Goal: Information Seeking & Learning: Compare options

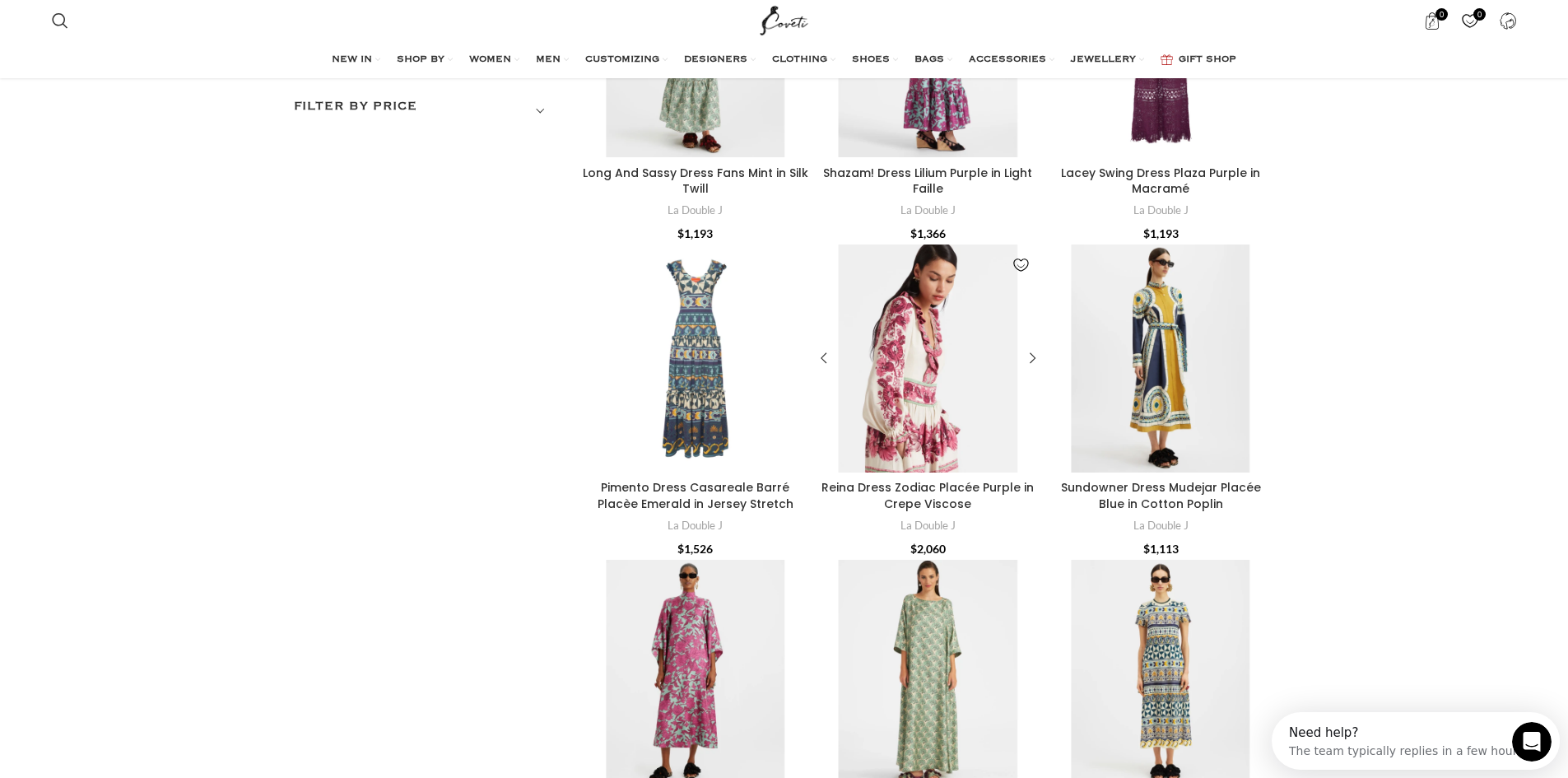
click at [899, 427] on div "Reina Dress Zodiac Placée Purple in Crepe Viscose" at bounding box center [908, 358] width 38 height 228
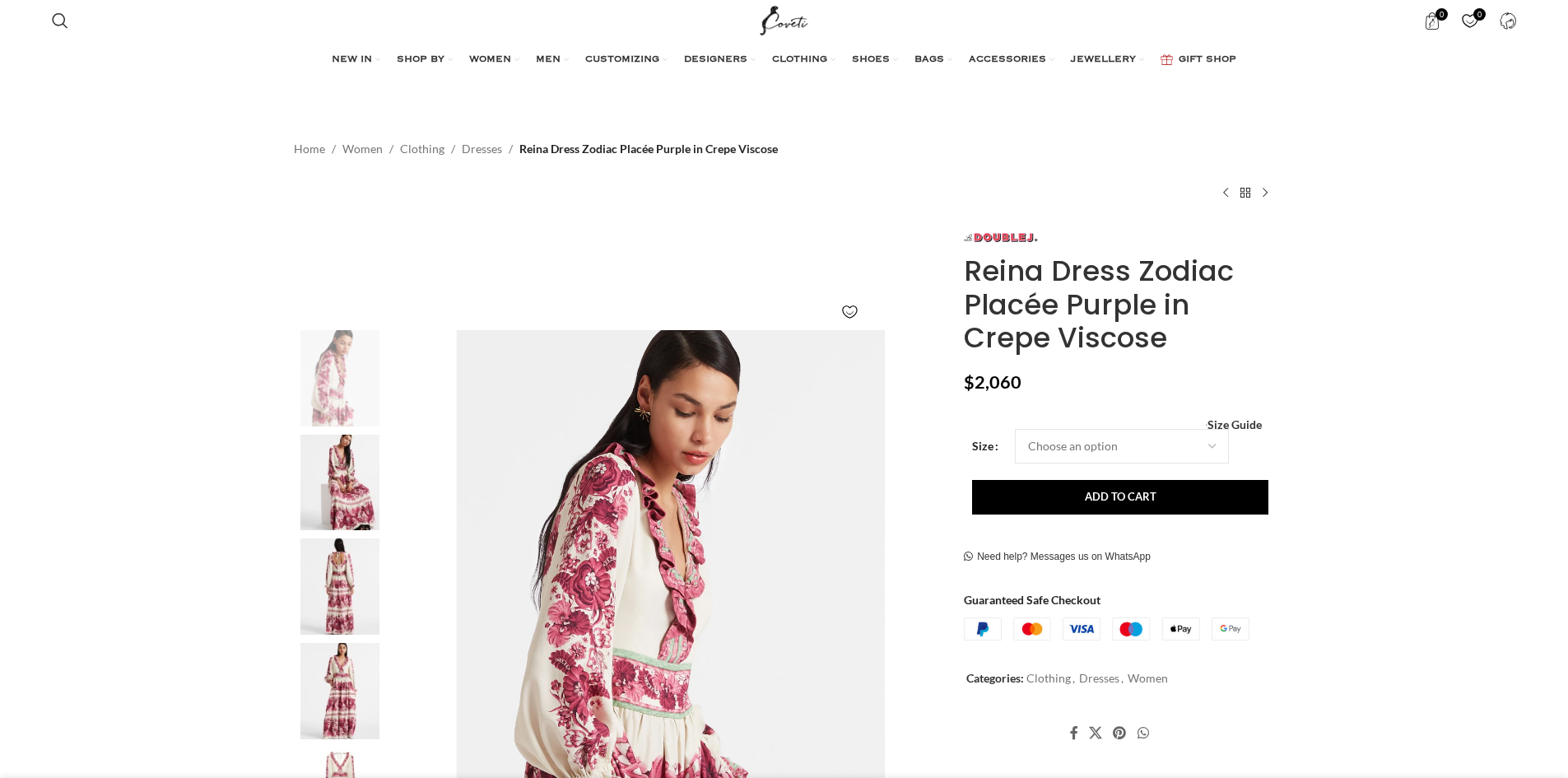
click at [338, 604] on img at bounding box center [340, 586] width 101 height 96
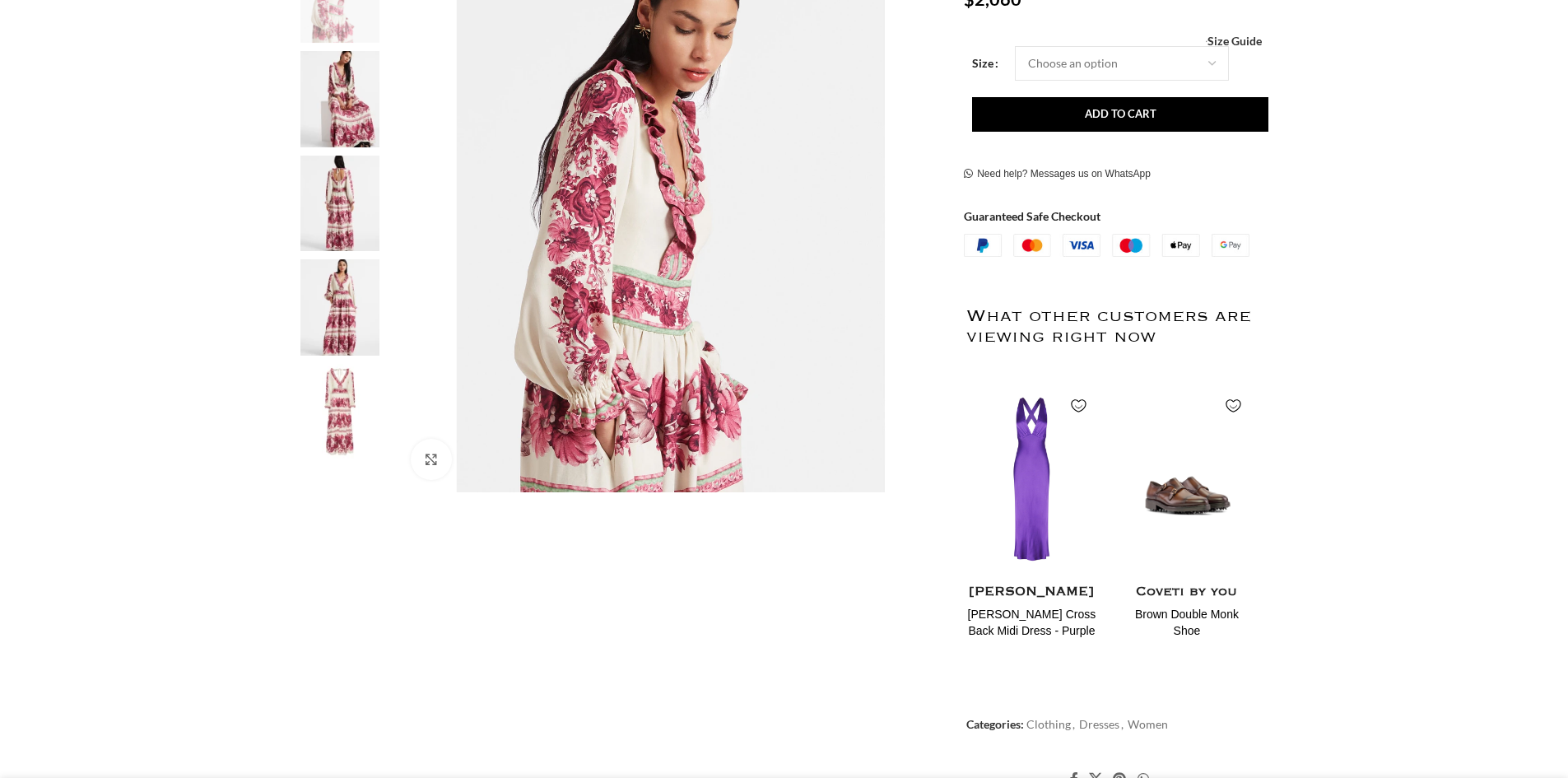
click at [347, 291] on img at bounding box center [340, 307] width 101 height 96
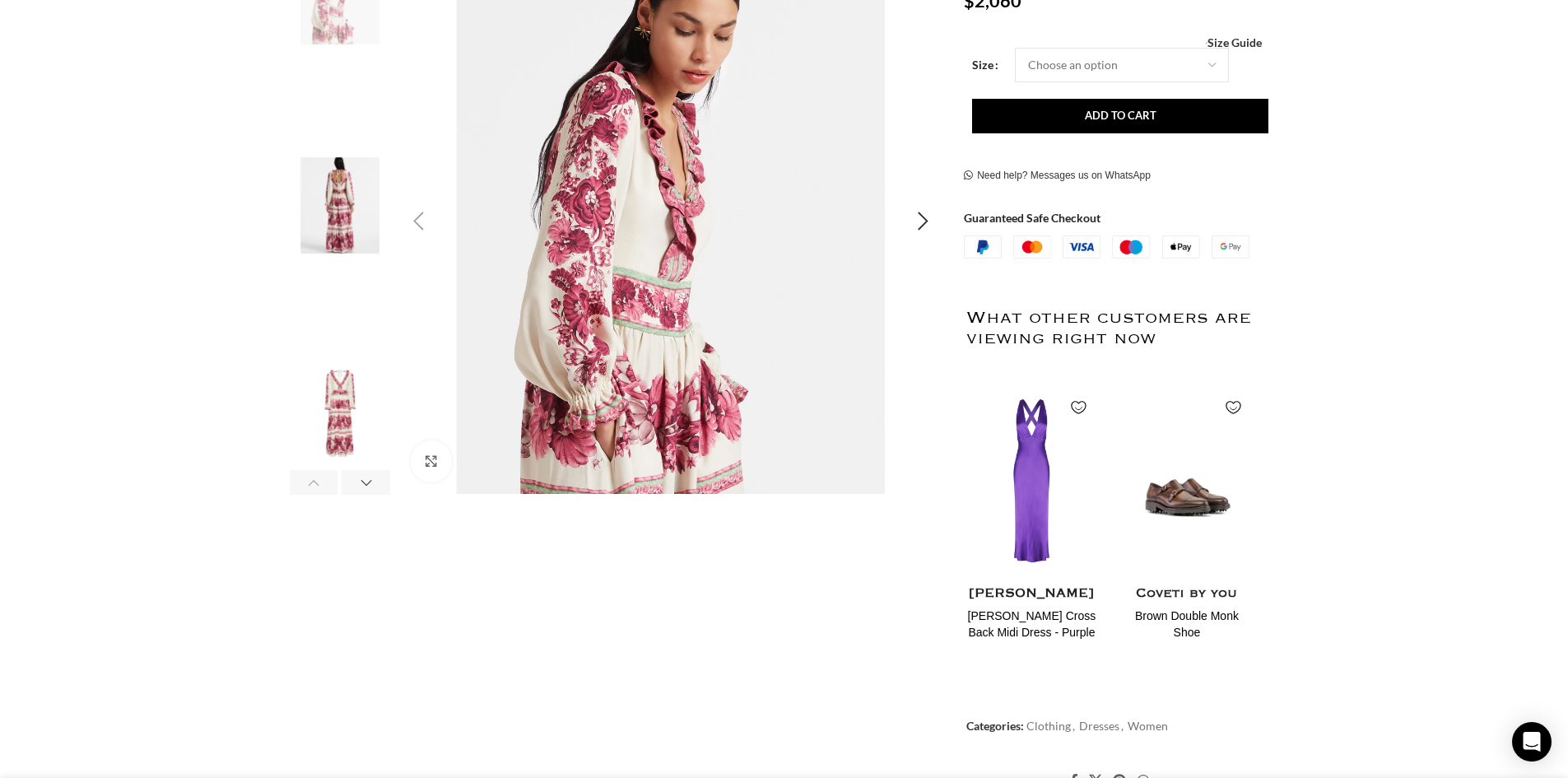
scroll to position [82, 0]
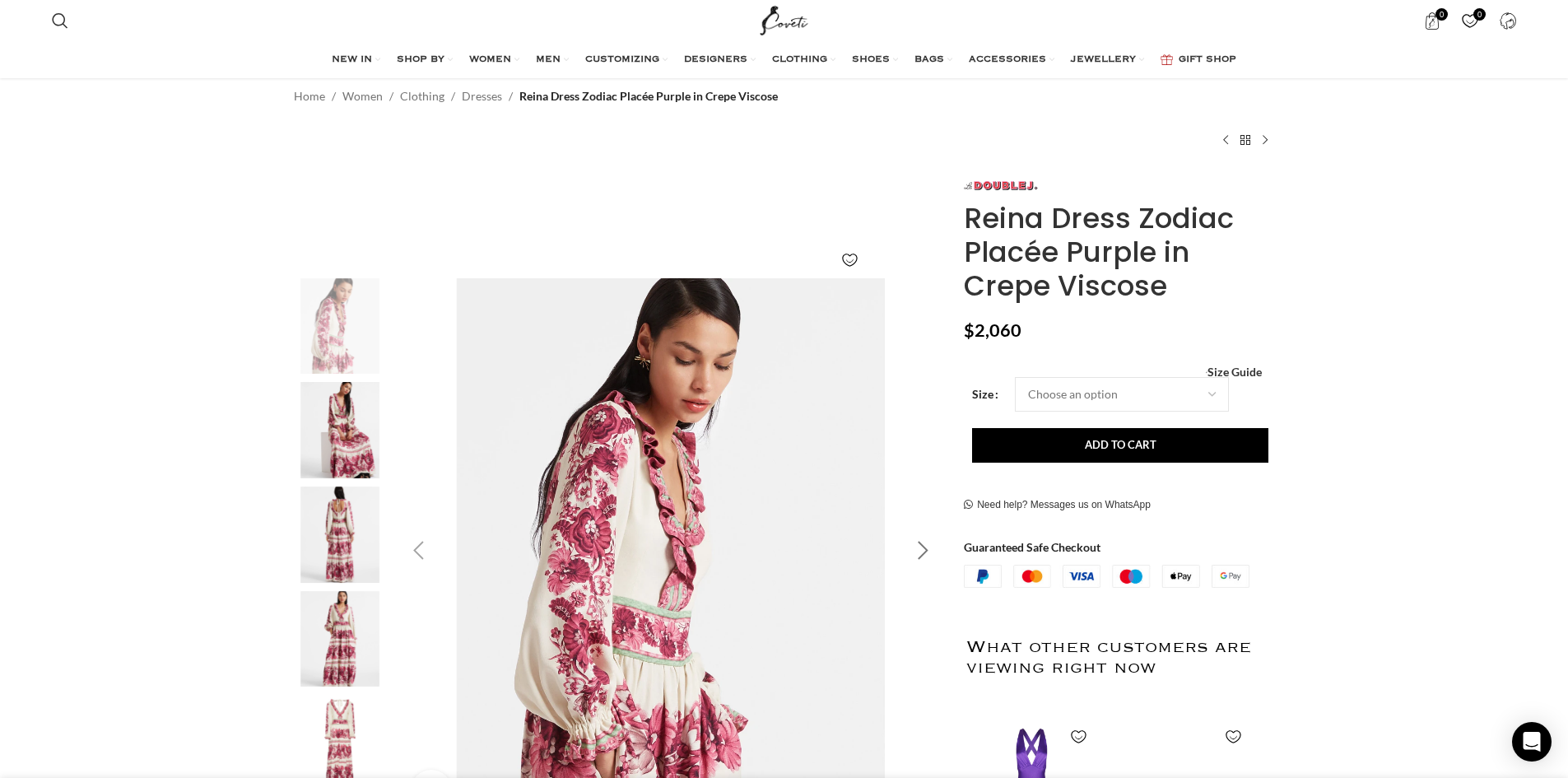
click at [920, 548] on div "Next slide" at bounding box center [923, 551] width 41 height 41
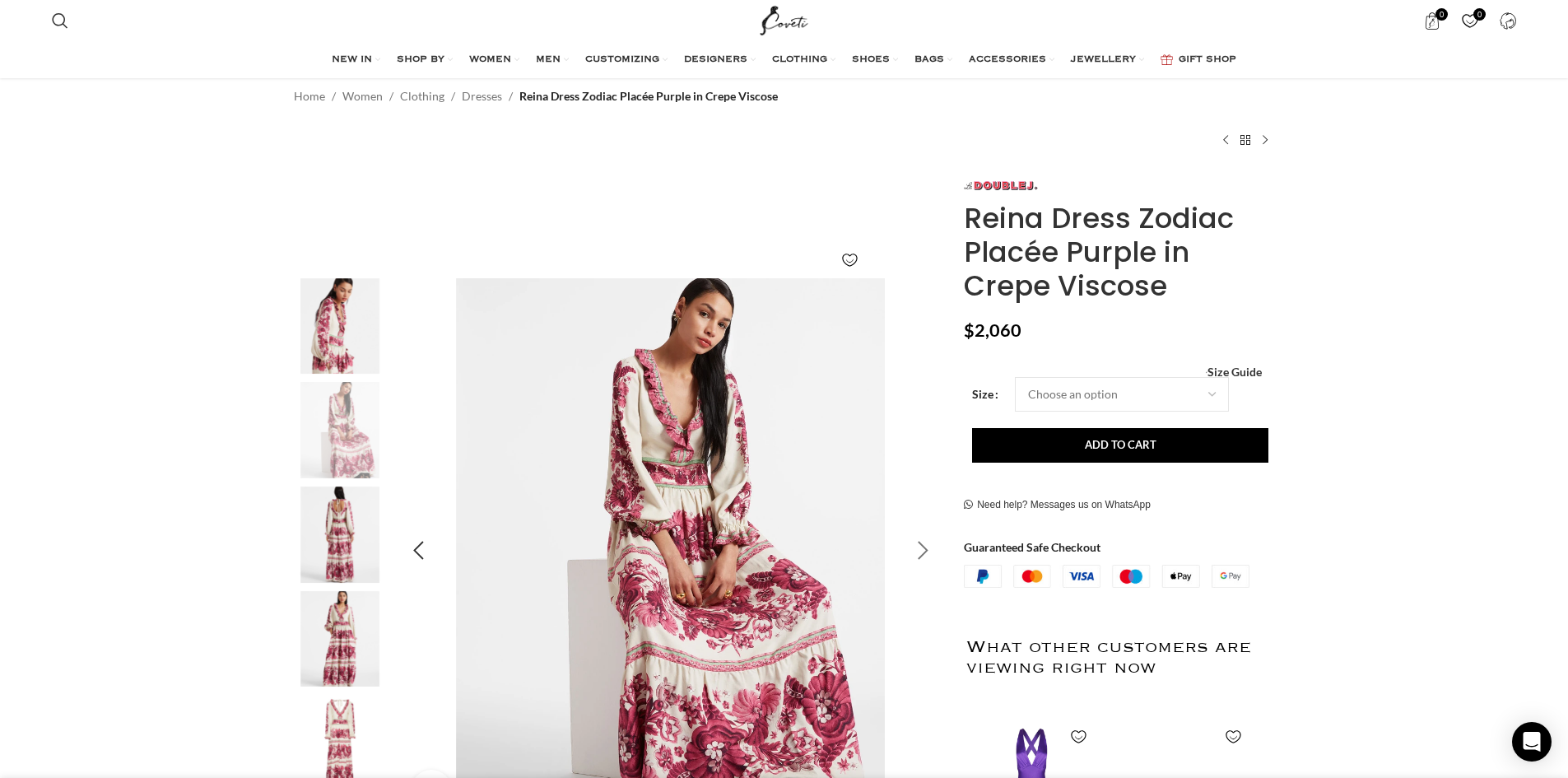
scroll to position [0, 174]
click at [920, 551] on div "Next slide" at bounding box center [923, 551] width 41 height 41
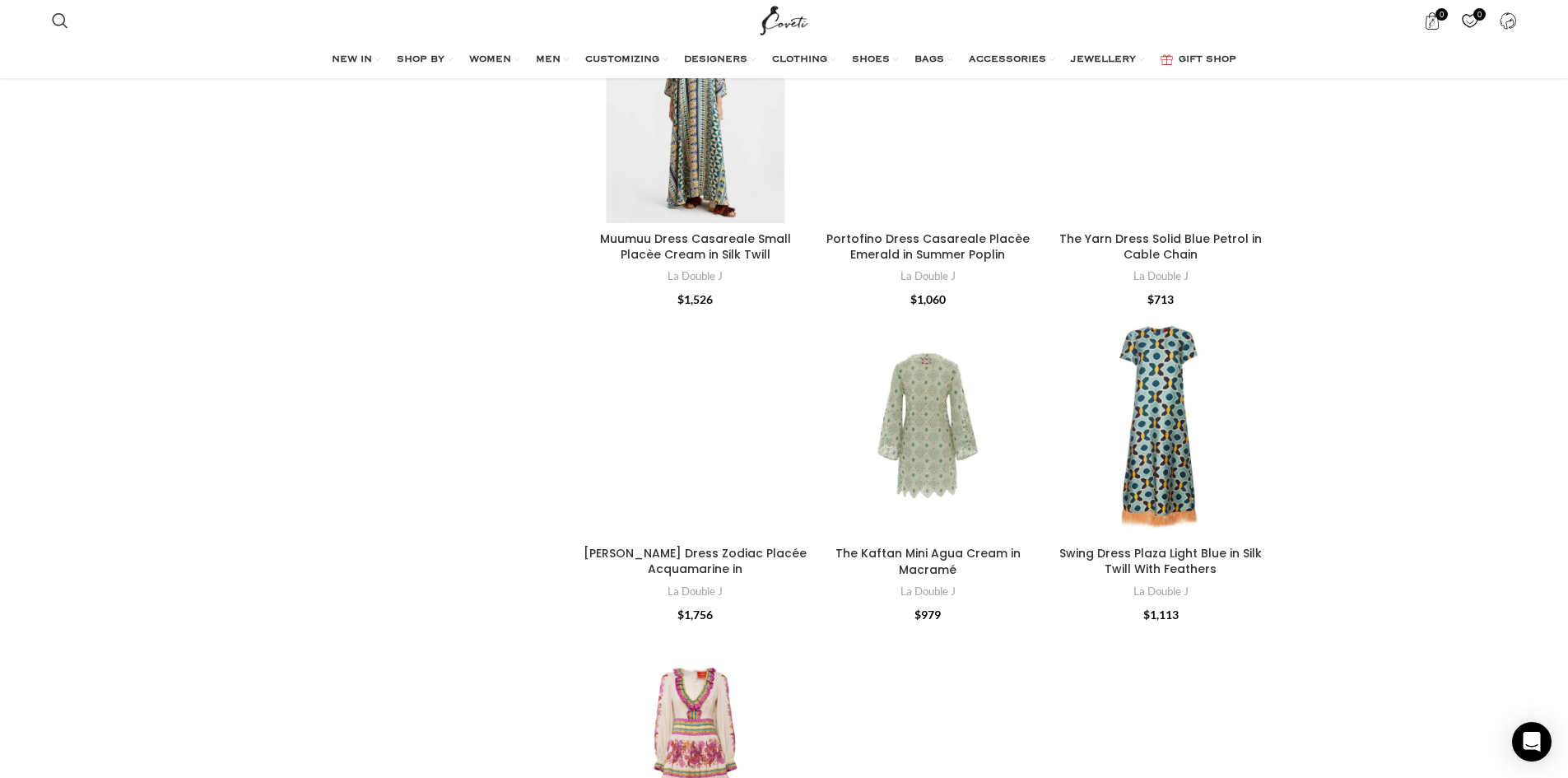
scroll to position [2717, 0]
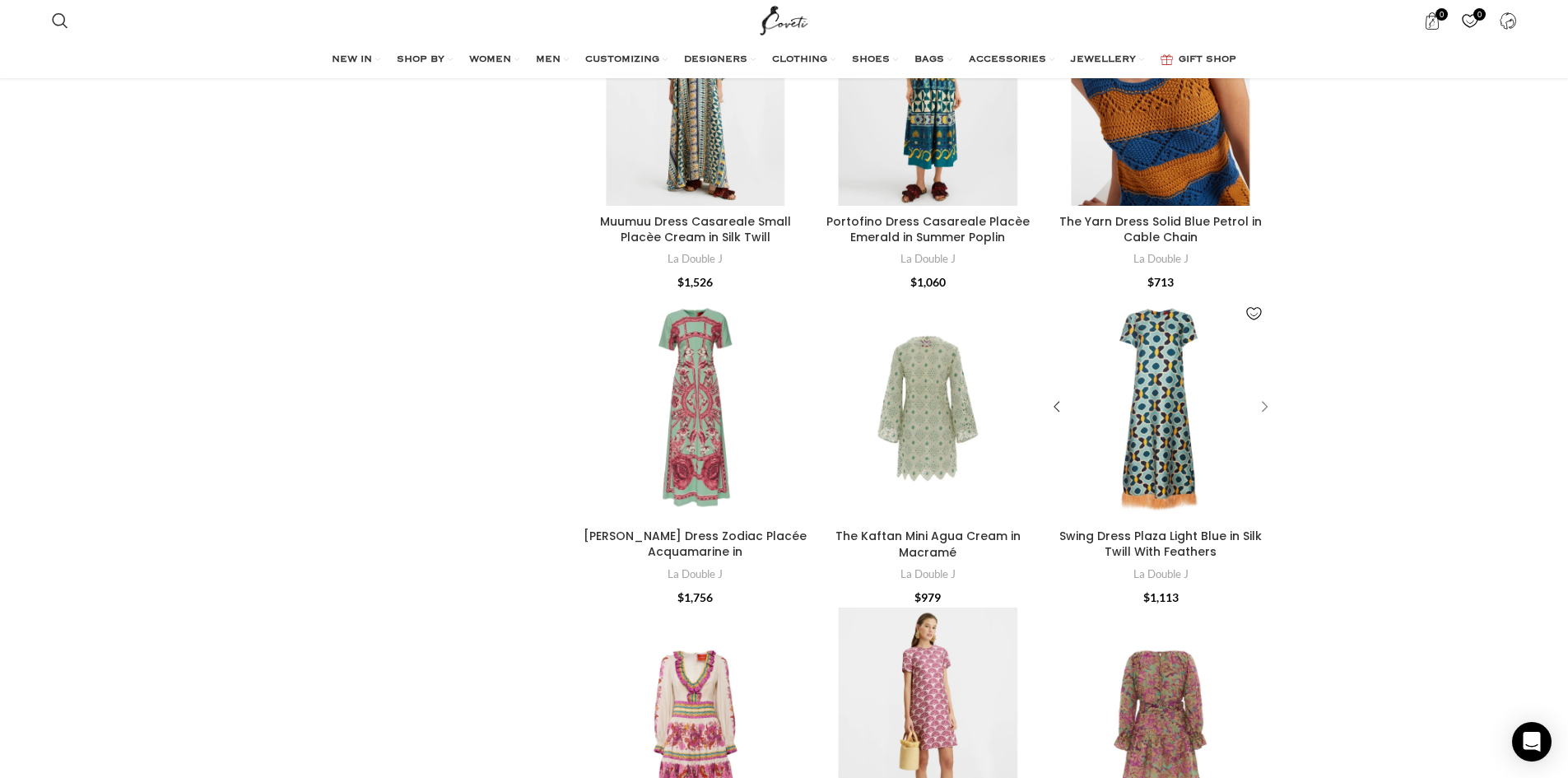
click at [1262, 401] on div "Swing Dress Plaza Light Blue in Silk Twill With Feathers" at bounding box center [1261, 406] width 24 height 24
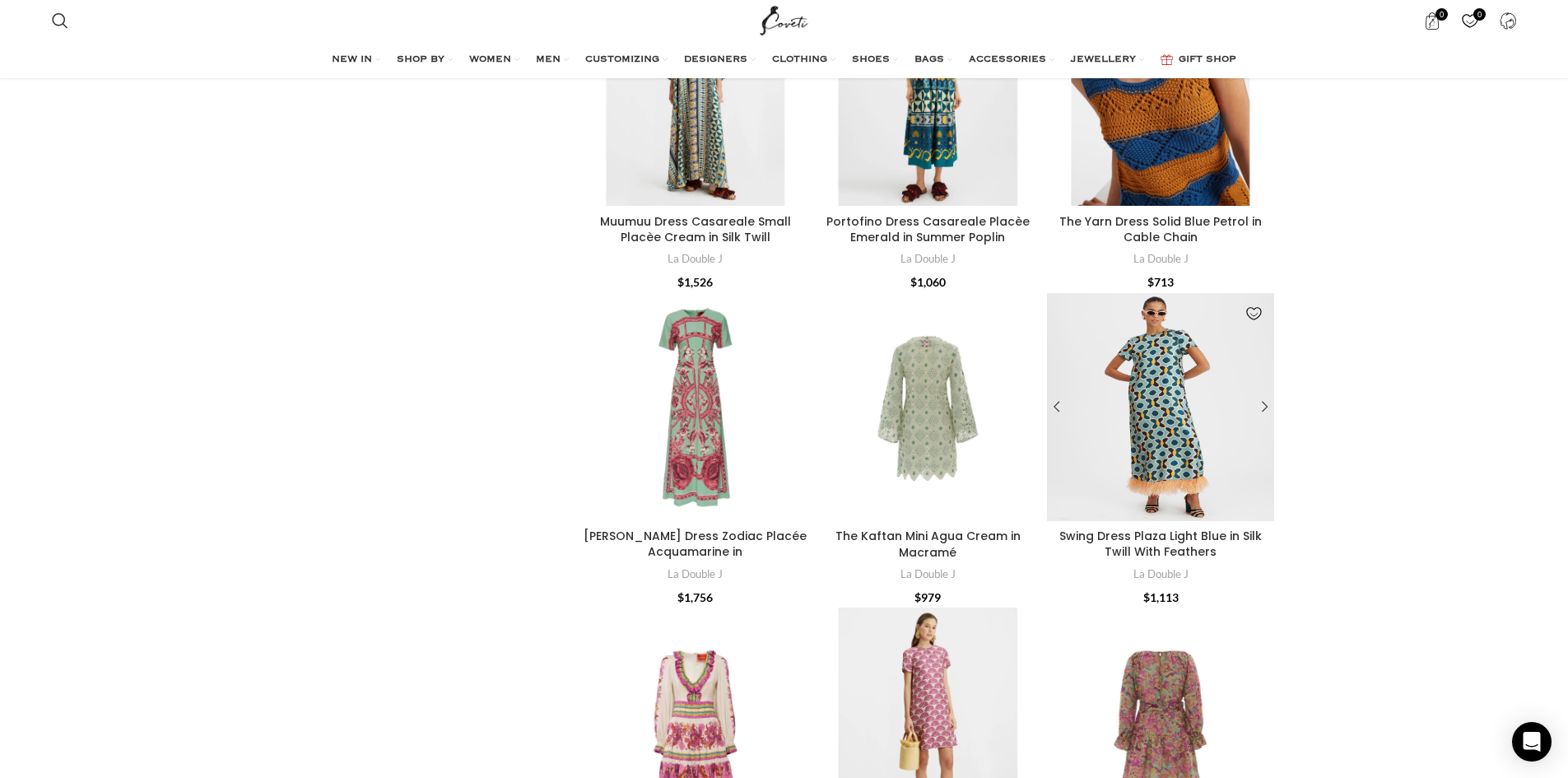
click at [1191, 412] on div "Swing Dress Plaza Light Blue in Silk Twill With Feathers" at bounding box center [1179, 406] width 38 height 228
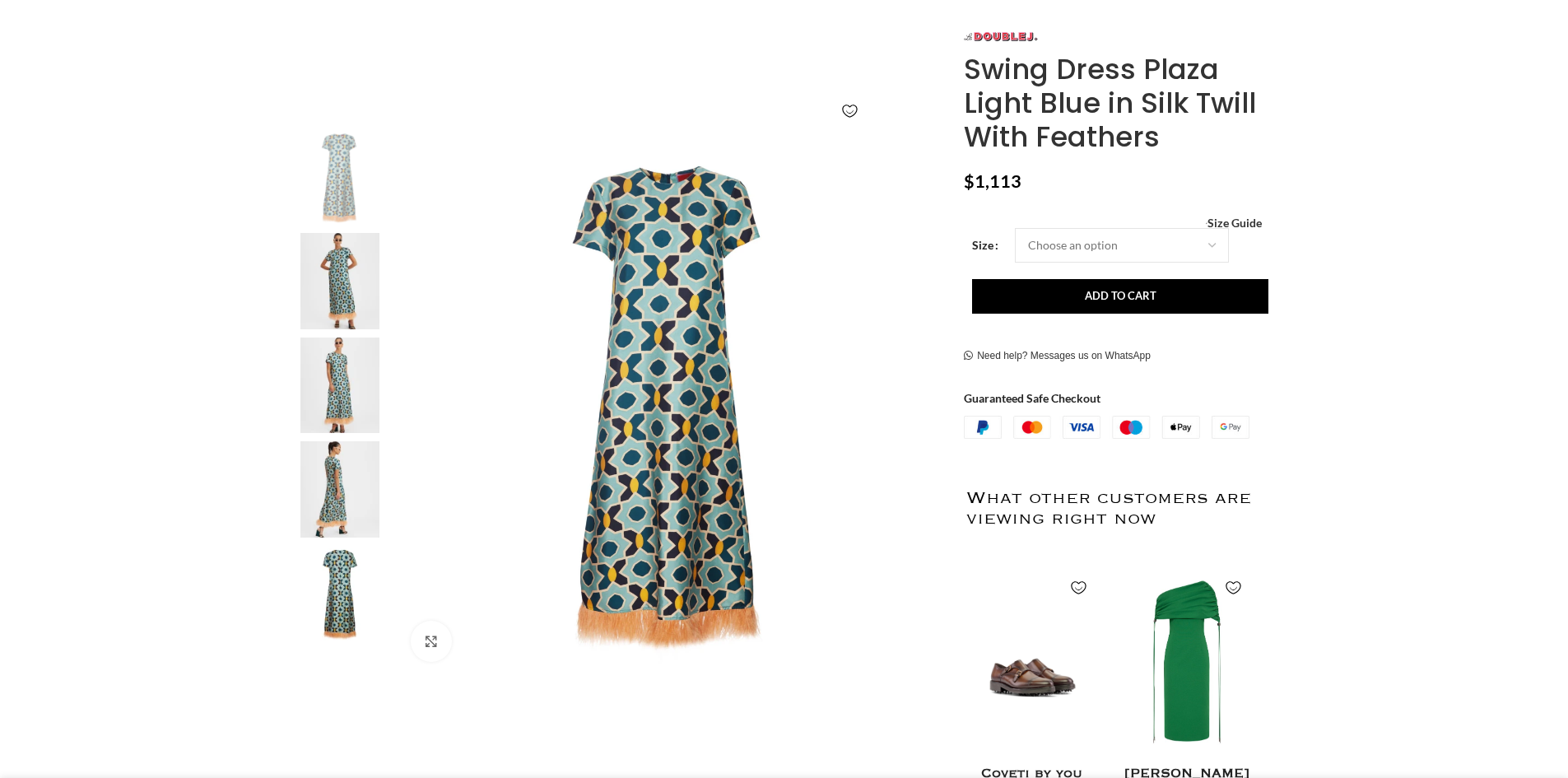
scroll to position [247, 0]
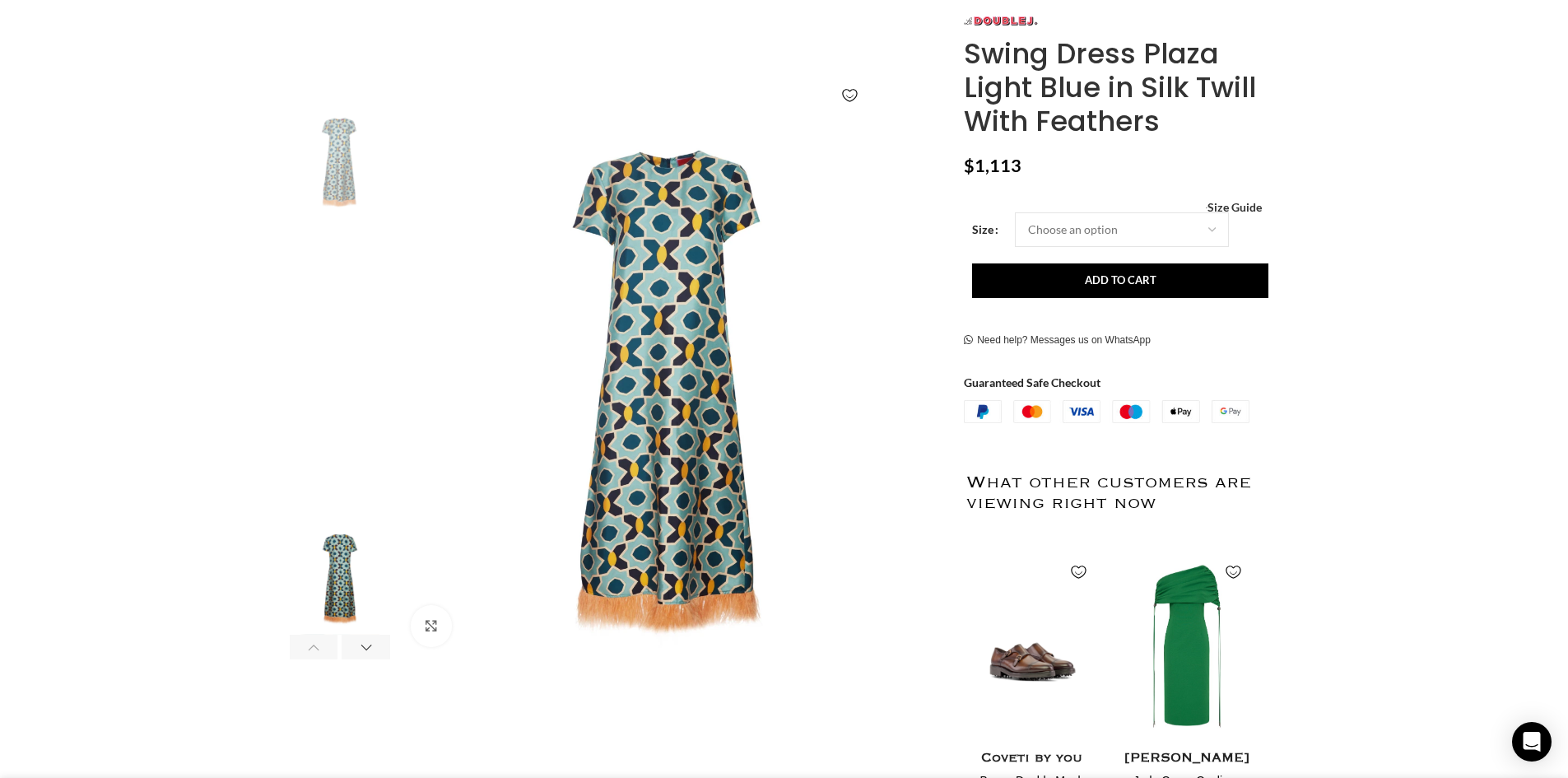
click at [347, 493] on img "4 / 6" at bounding box center [340, 475] width 101 height 96
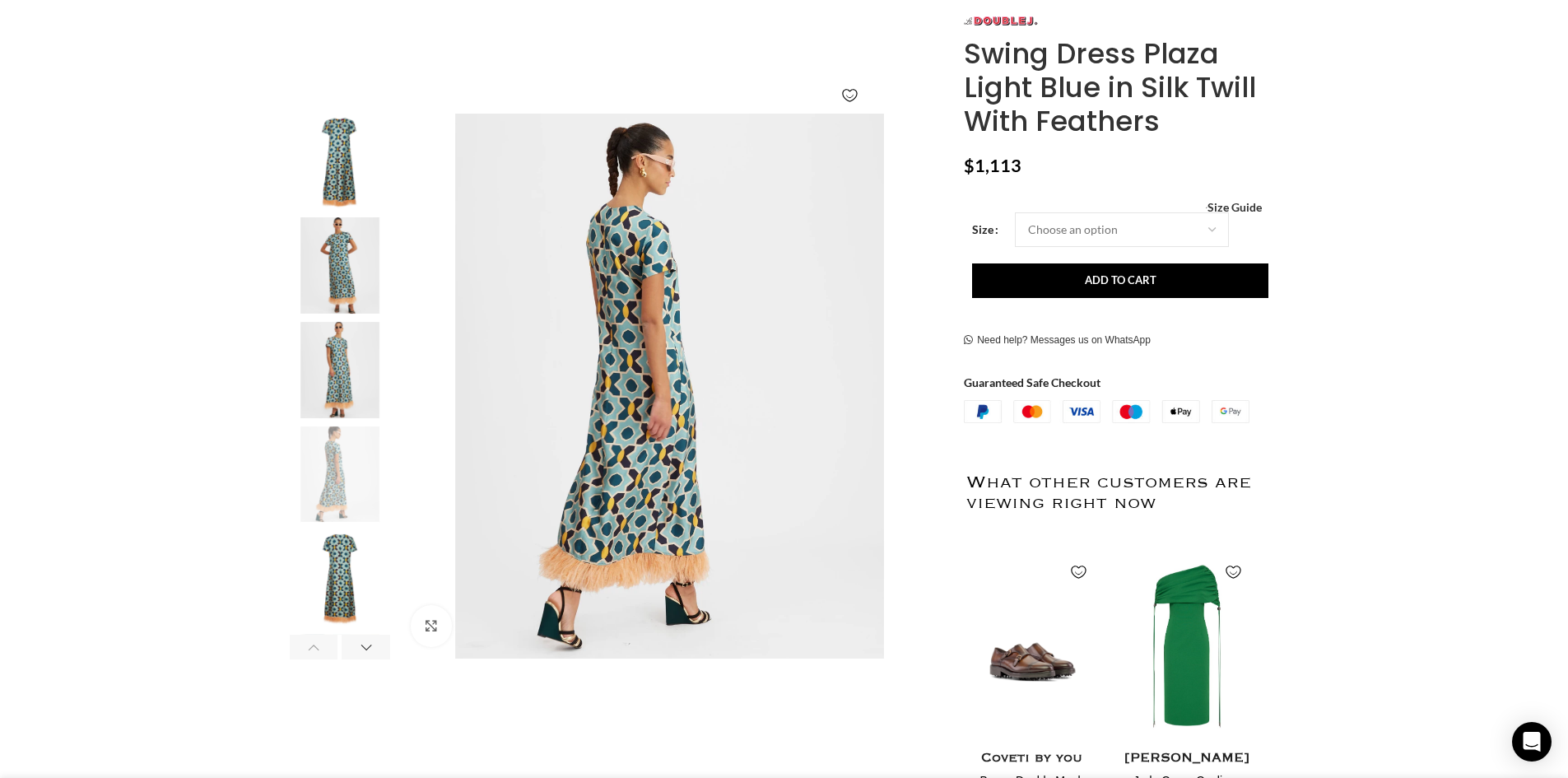
click at [335, 360] on img "3 / 6" at bounding box center [340, 369] width 101 height 96
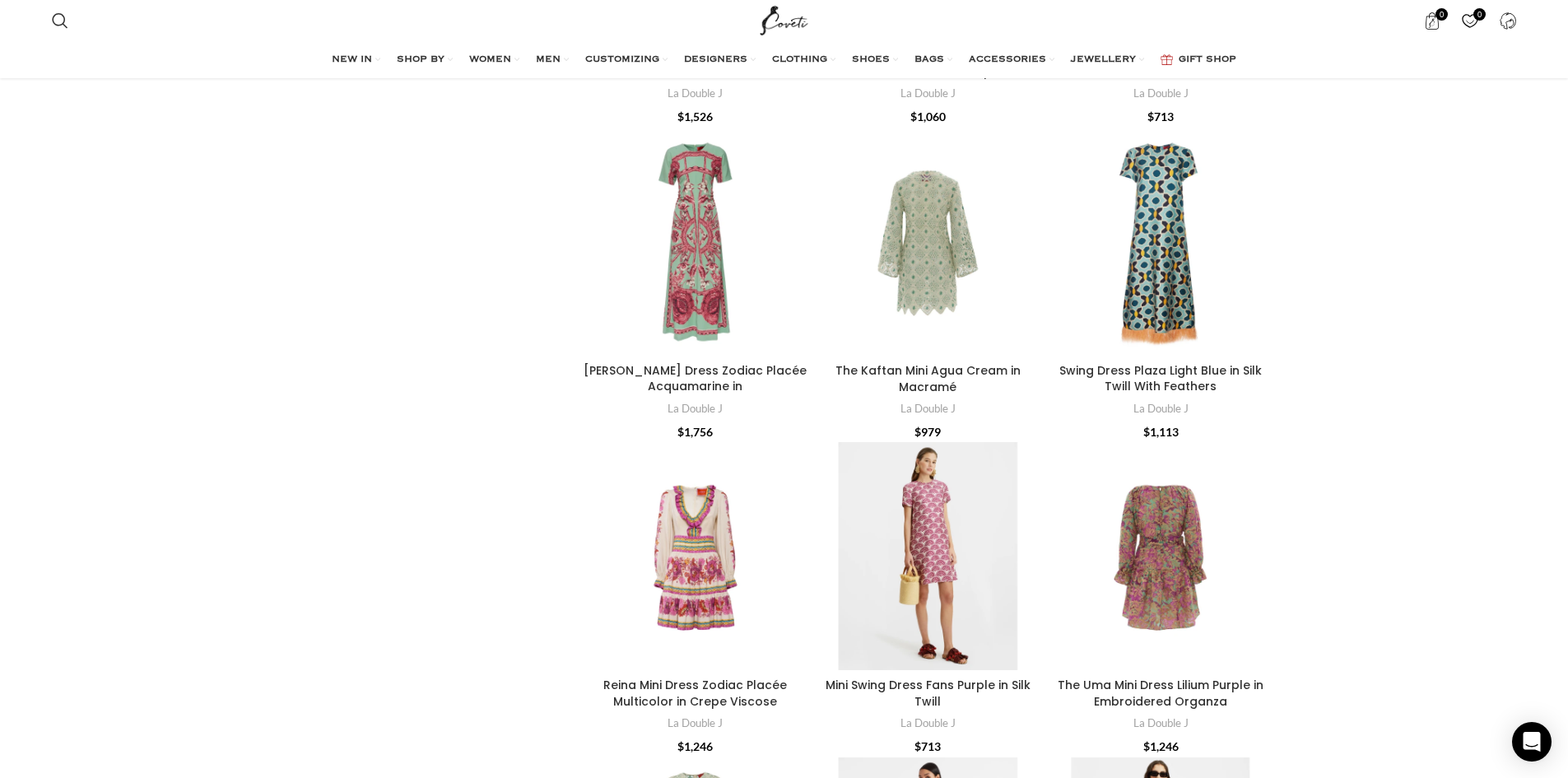
scroll to position [3128, 0]
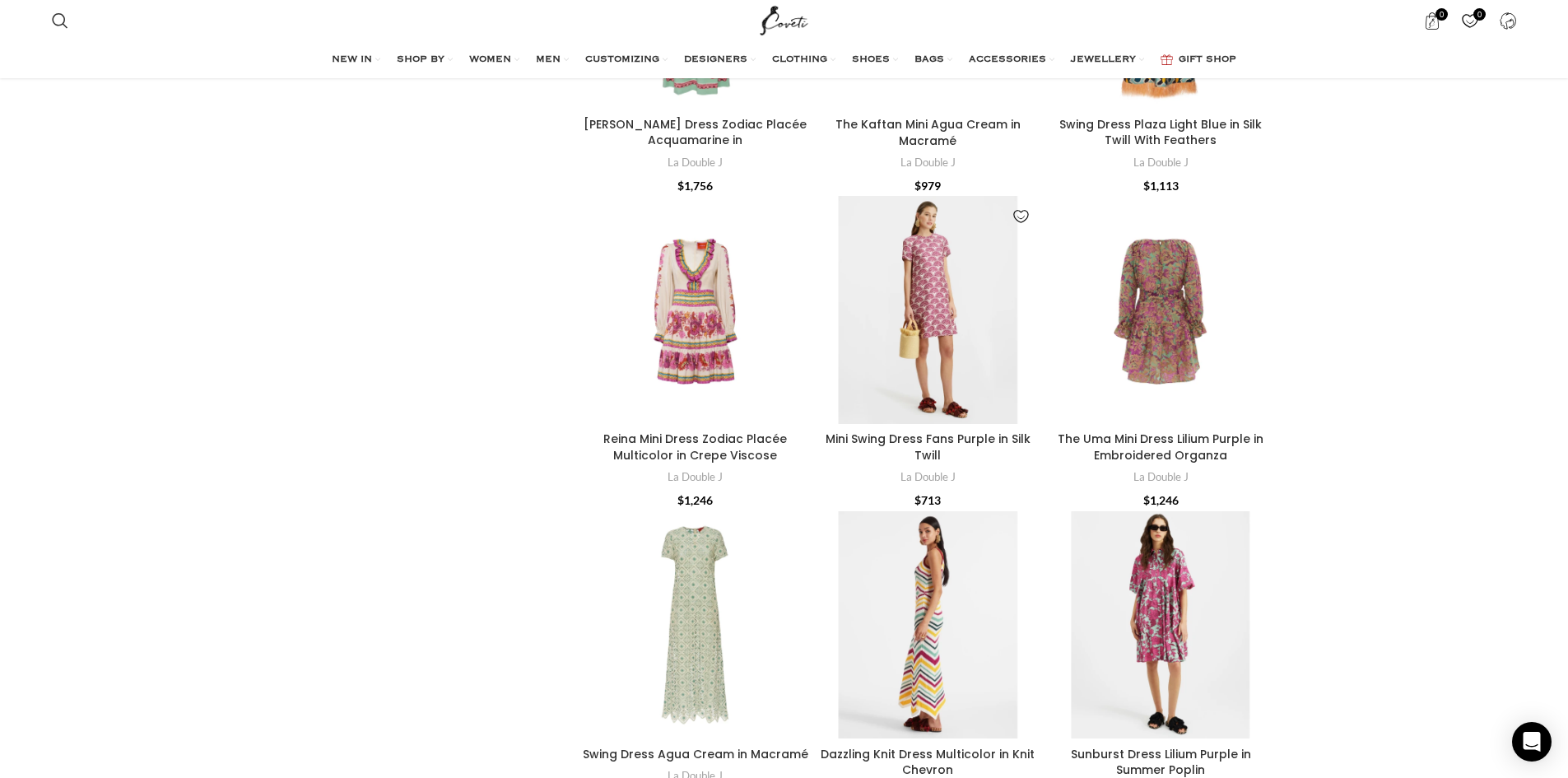
click at [956, 287] on img "Mini Swing Dress Fans Purple in Silk Twill" at bounding box center [927, 310] width 228 height 228
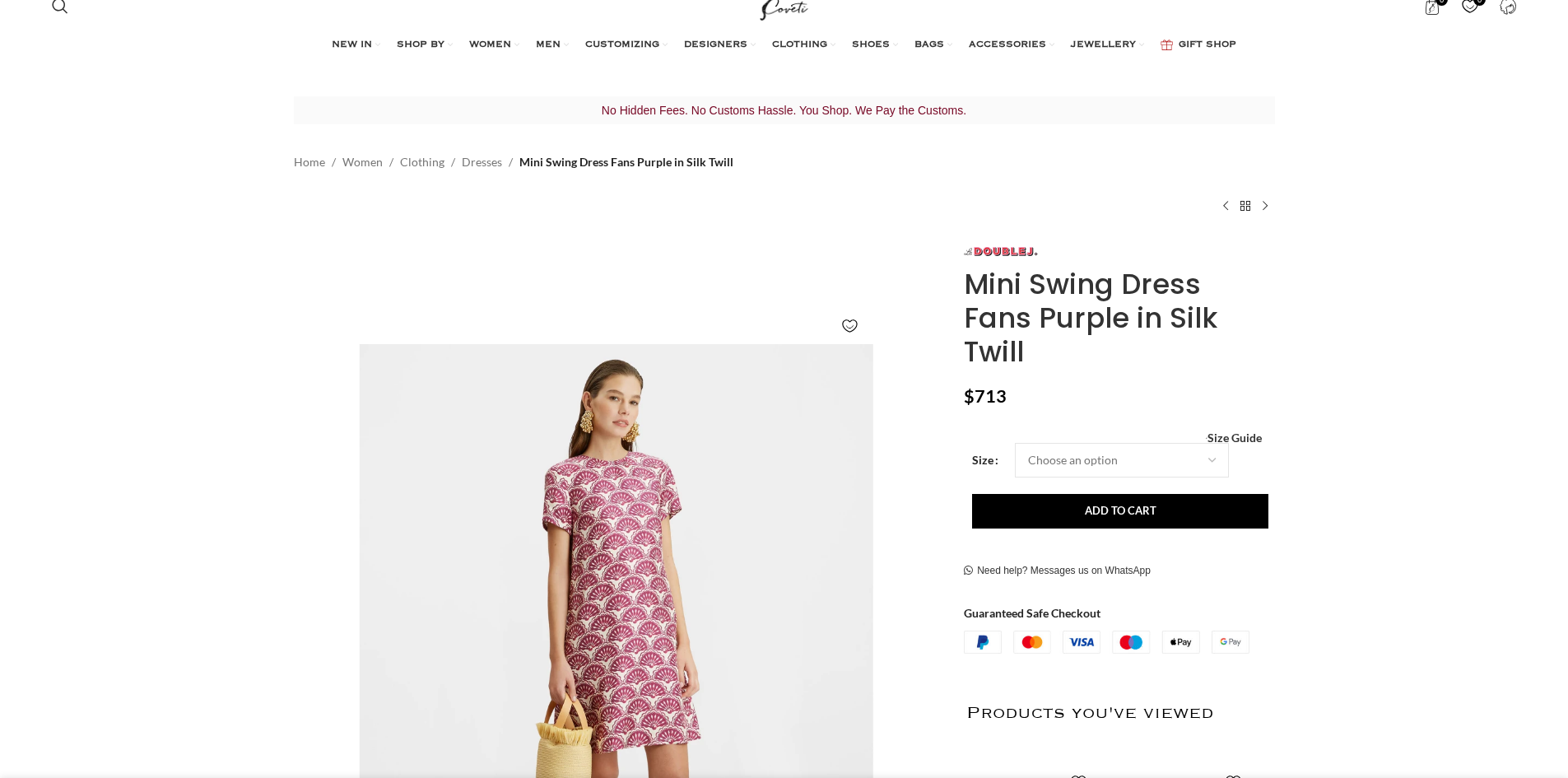
scroll to position [412, 0]
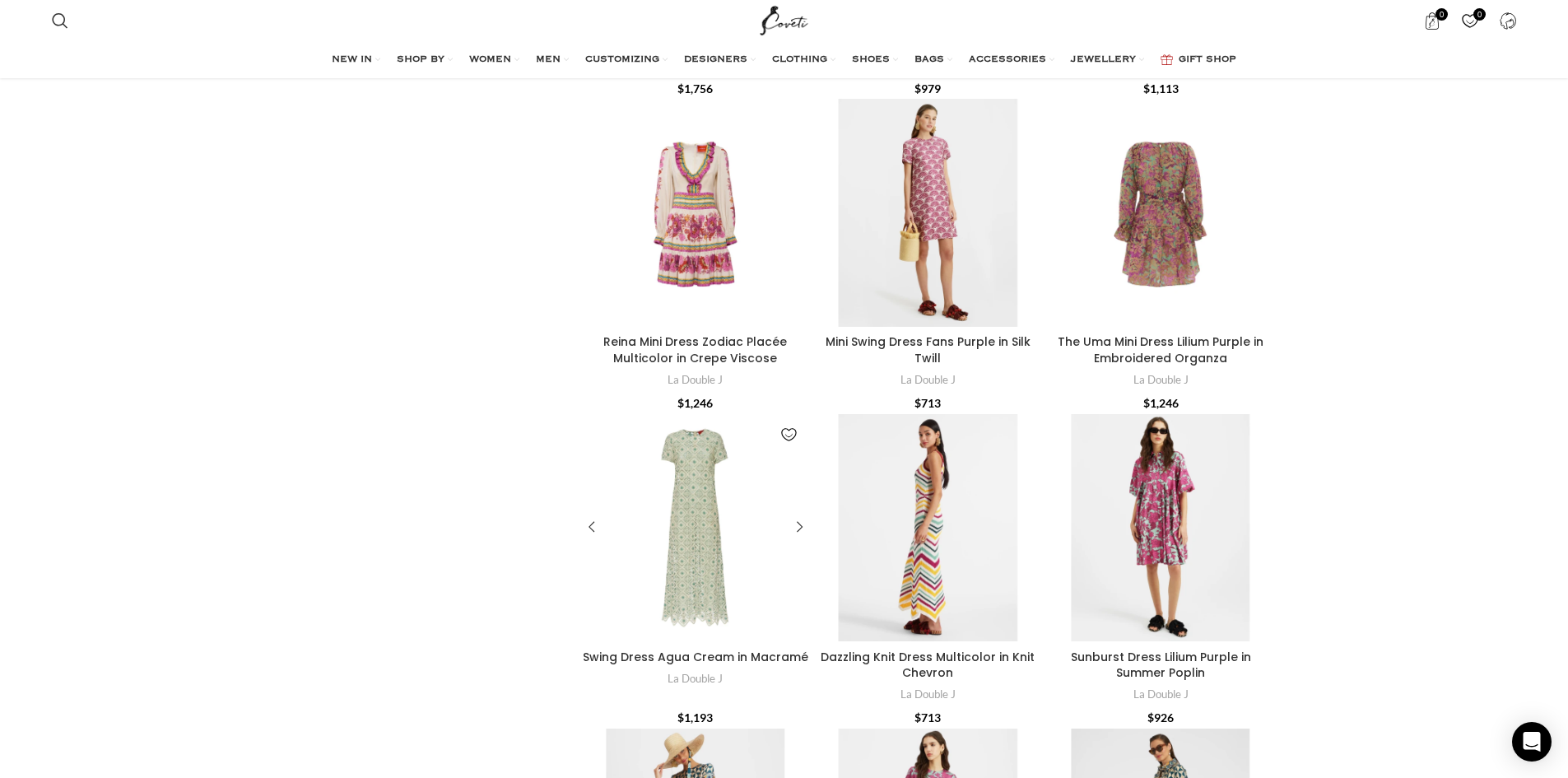
scroll to position [3375, 0]
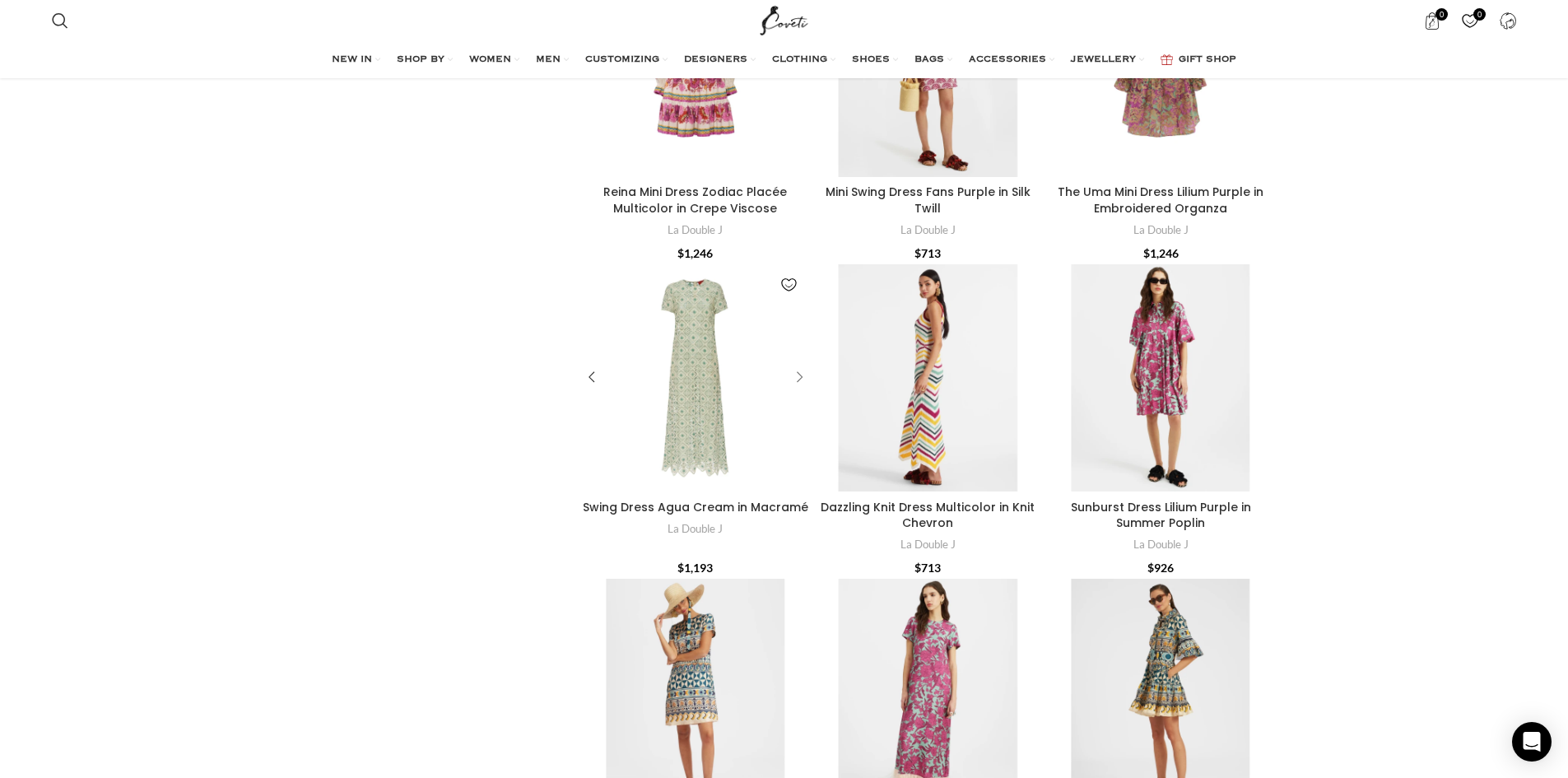
click at [795, 377] on div "Swing Dress Agua Cream in Macramé" at bounding box center [796, 377] width 24 height 24
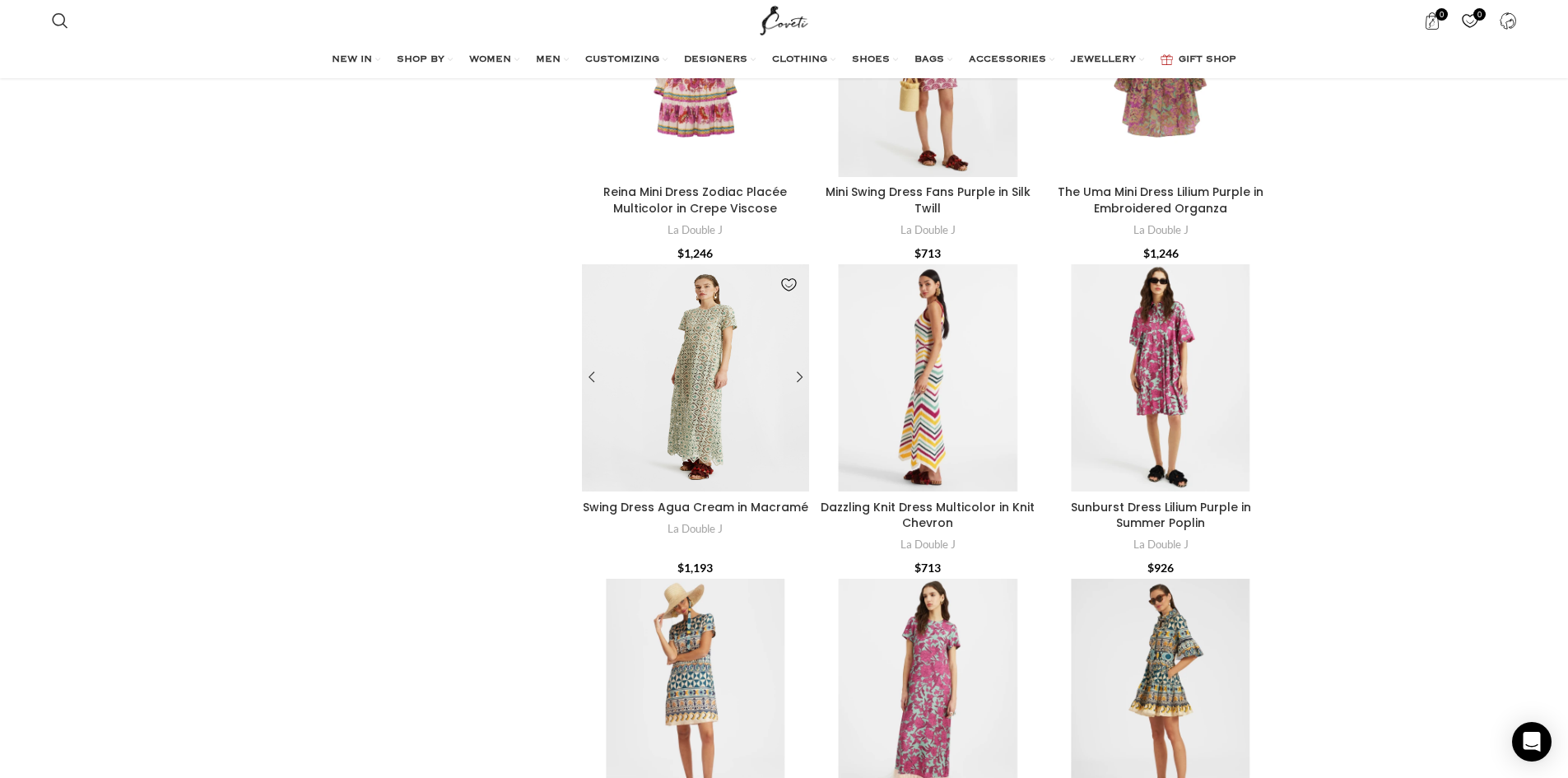
click at [700, 386] on div "Swing Dress Agua Cream in Macramé" at bounding box center [715, 377] width 38 height 228
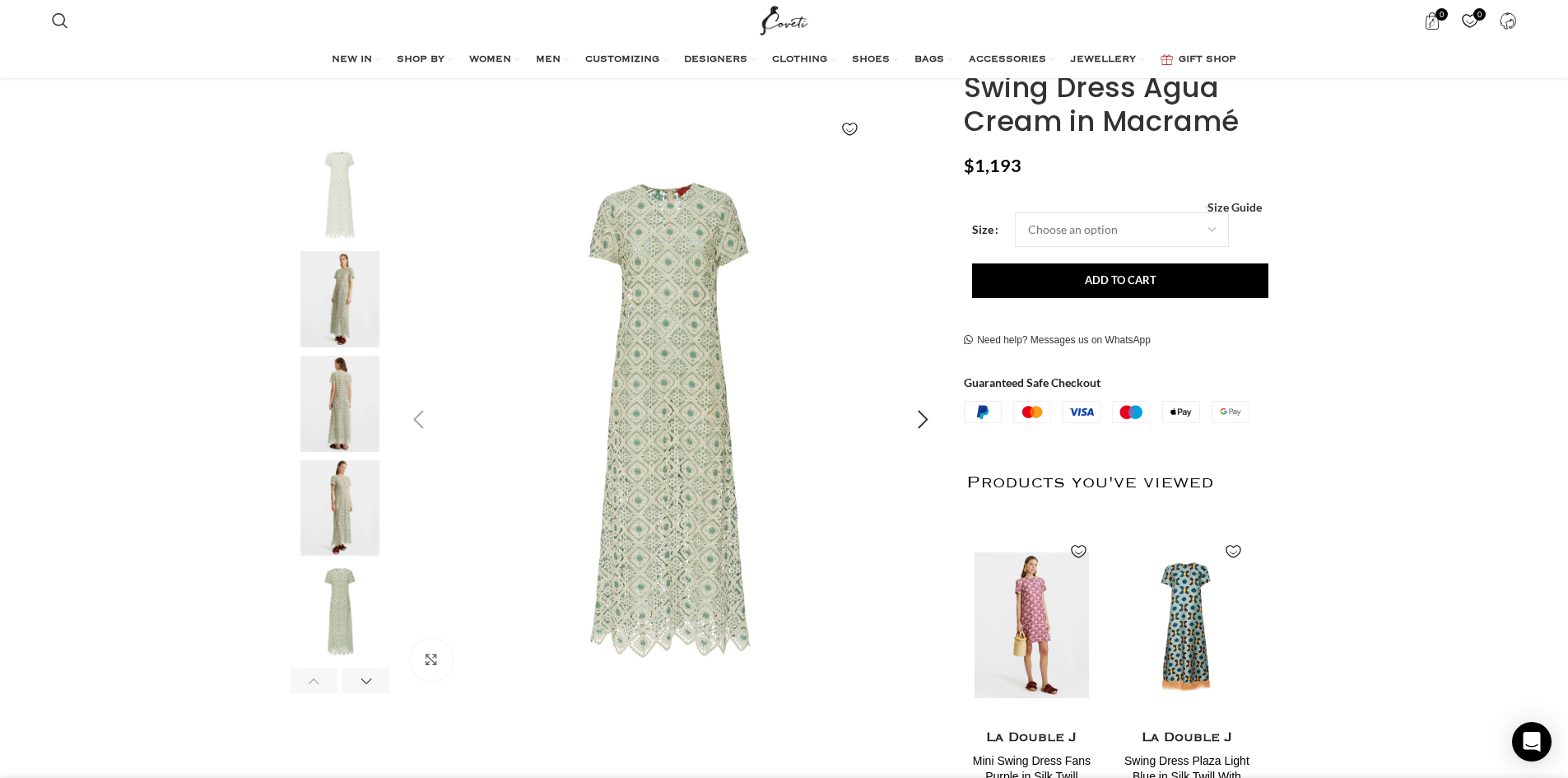
scroll to position [330, 0]
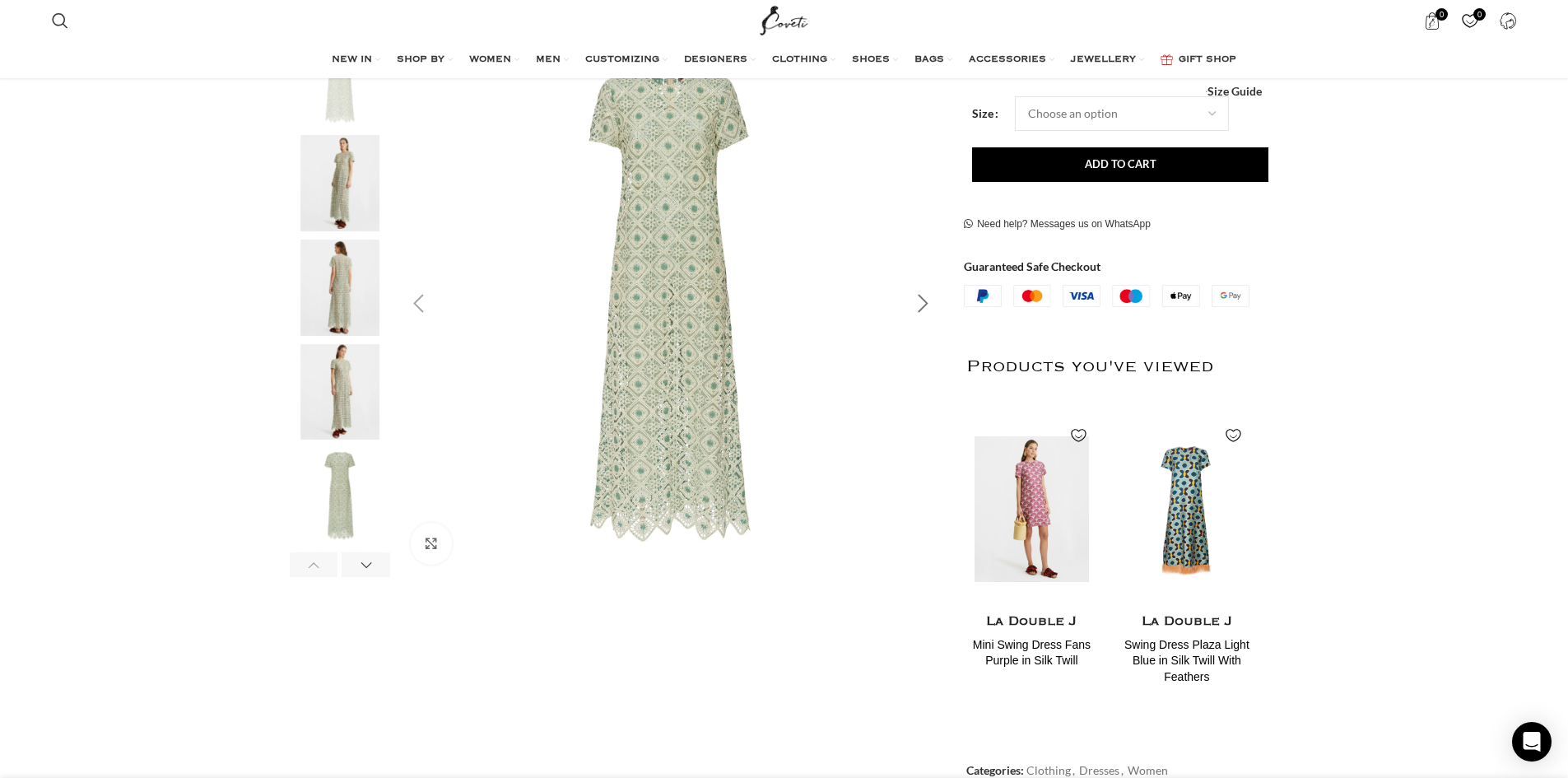
click at [923, 300] on div "Next slide" at bounding box center [923, 304] width 41 height 41
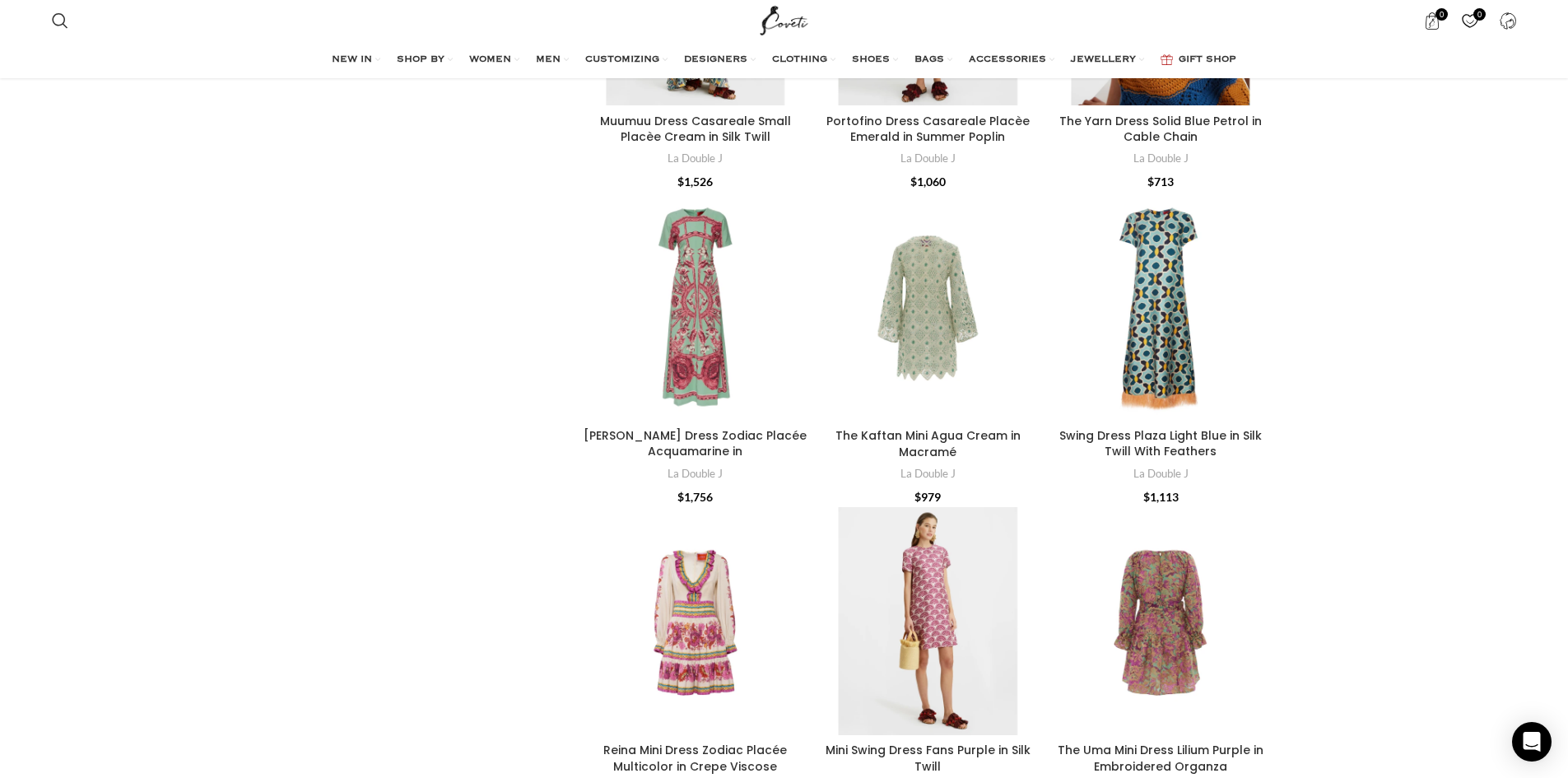
scroll to position [2552, 0]
